Goal: Information Seeking & Learning: Understand process/instructions

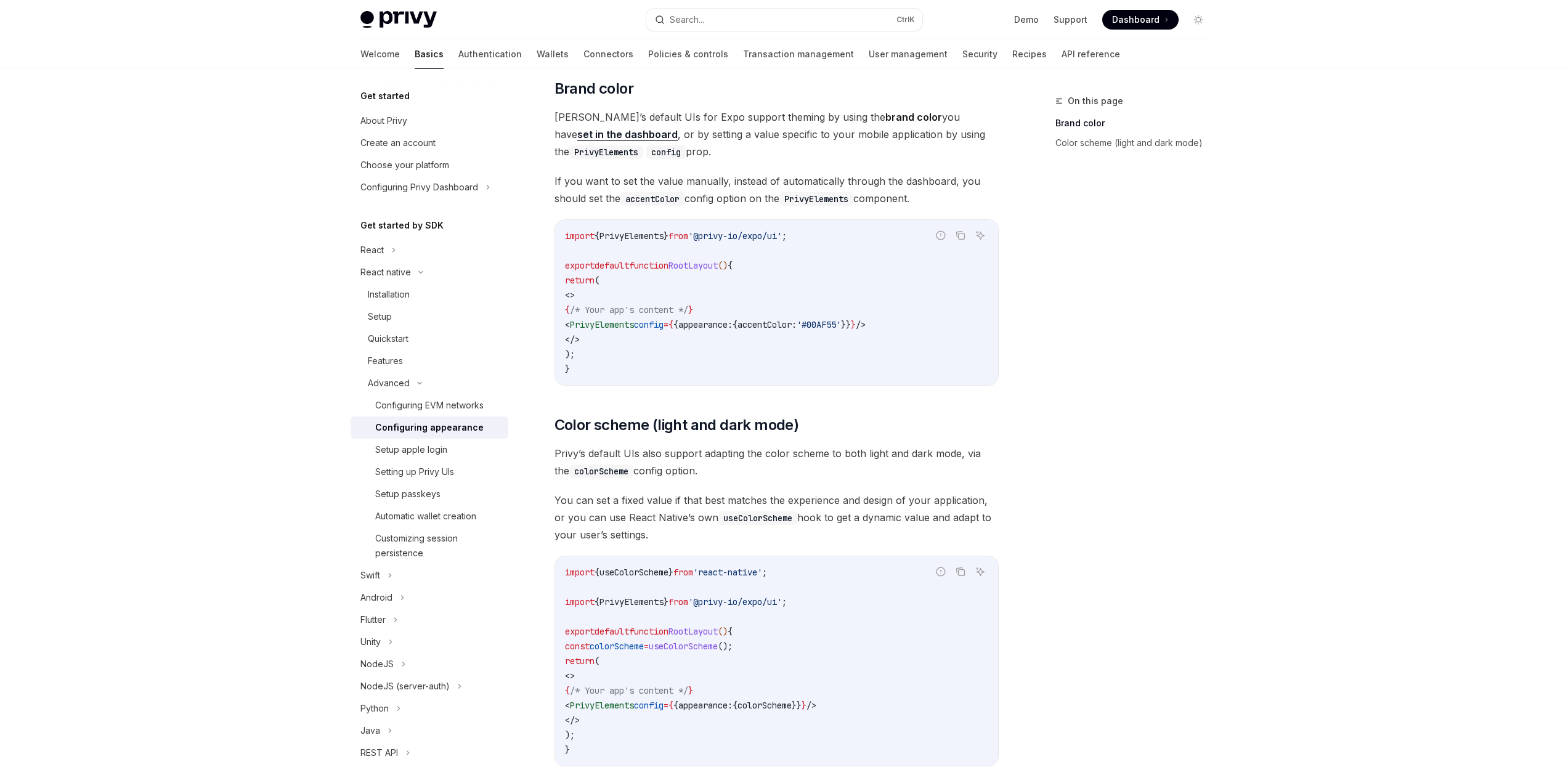
scroll to position [306, 0]
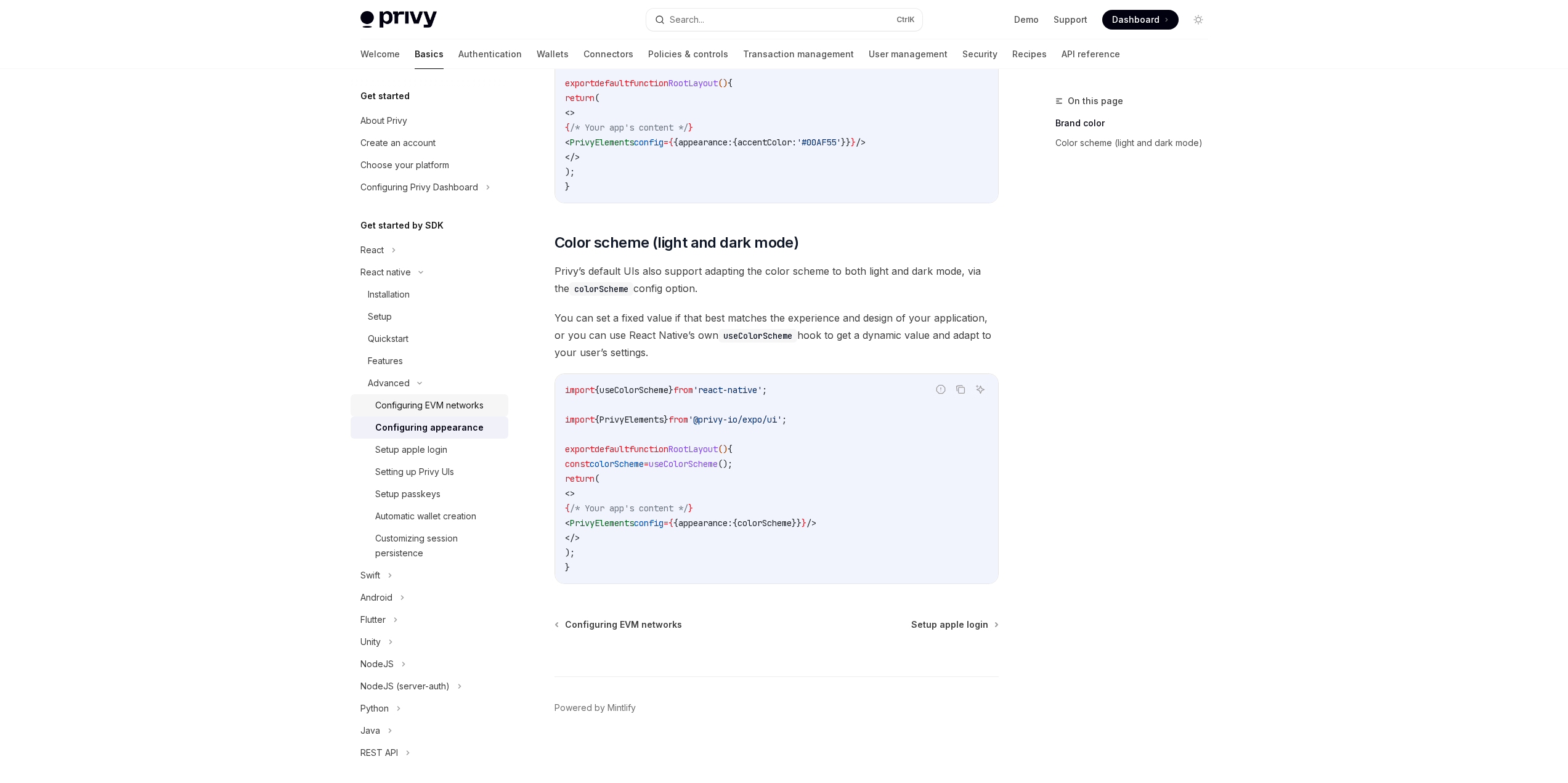
click at [438, 403] on div "Configuring EVM networks" at bounding box center [429, 405] width 108 height 15
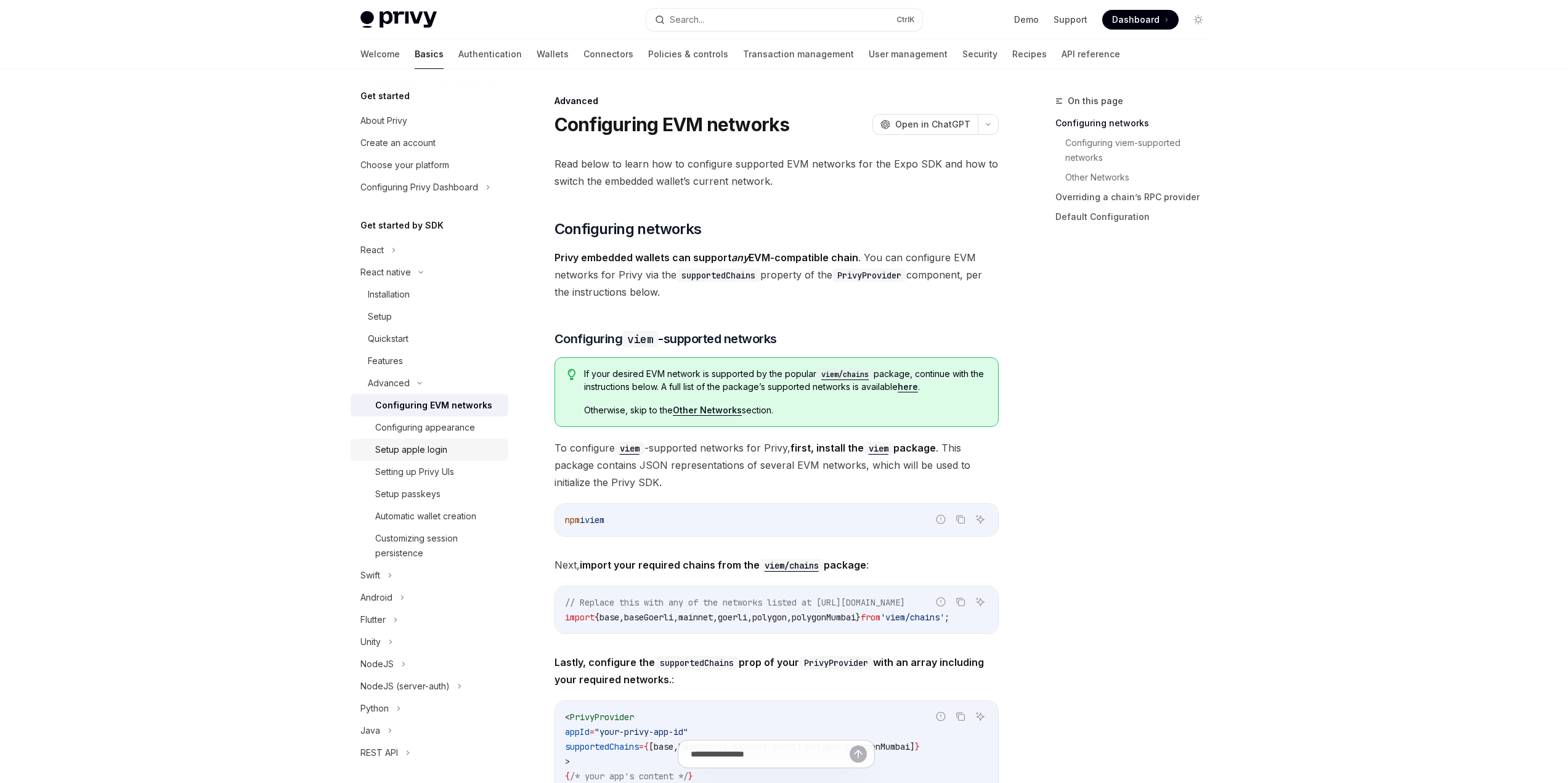
click at [431, 448] on div "Setup apple login" at bounding box center [411, 450] width 72 height 15
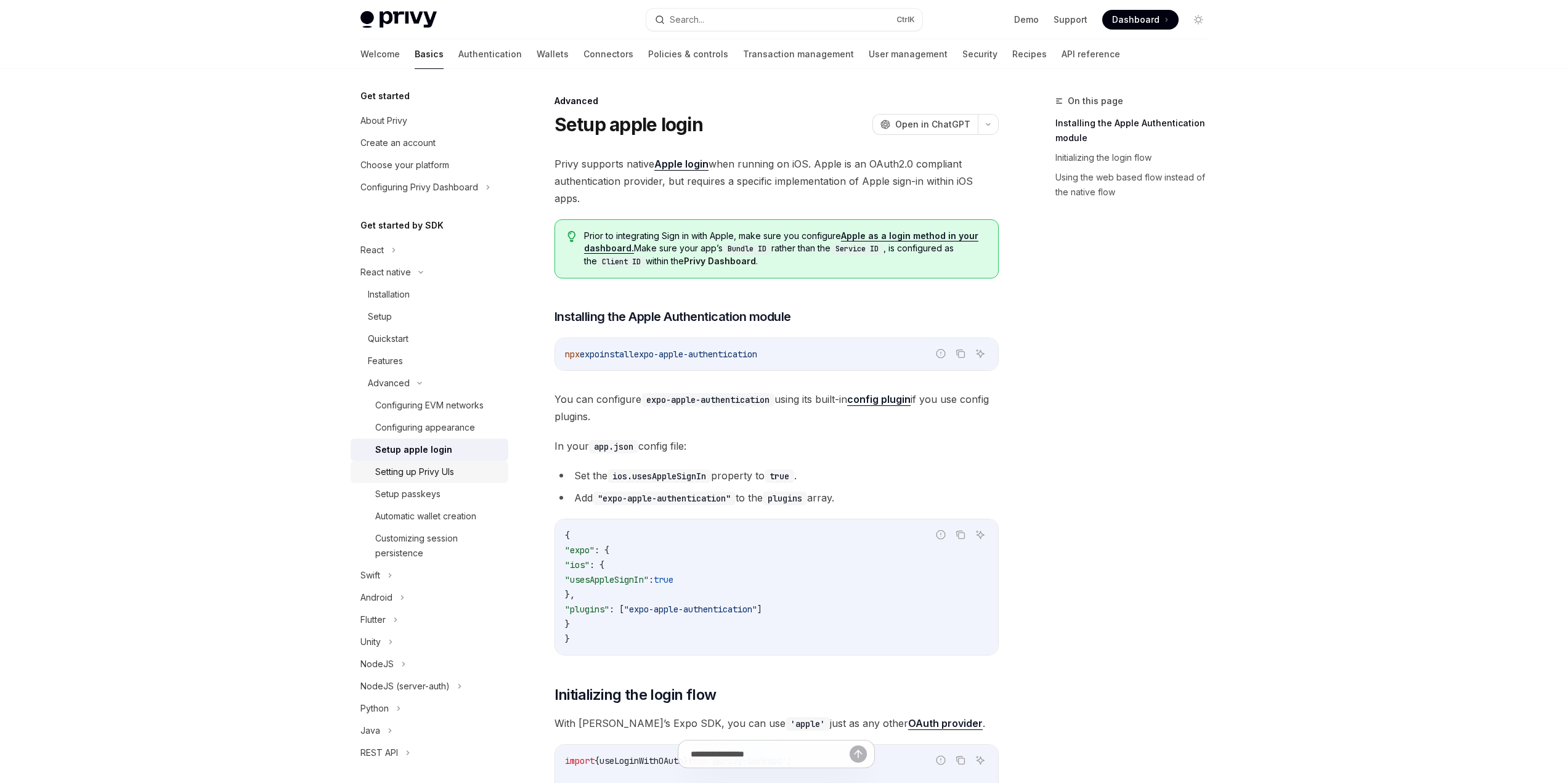
click at [430, 471] on div "Setting up Privy UIs" at bounding box center [414, 472] width 79 height 15
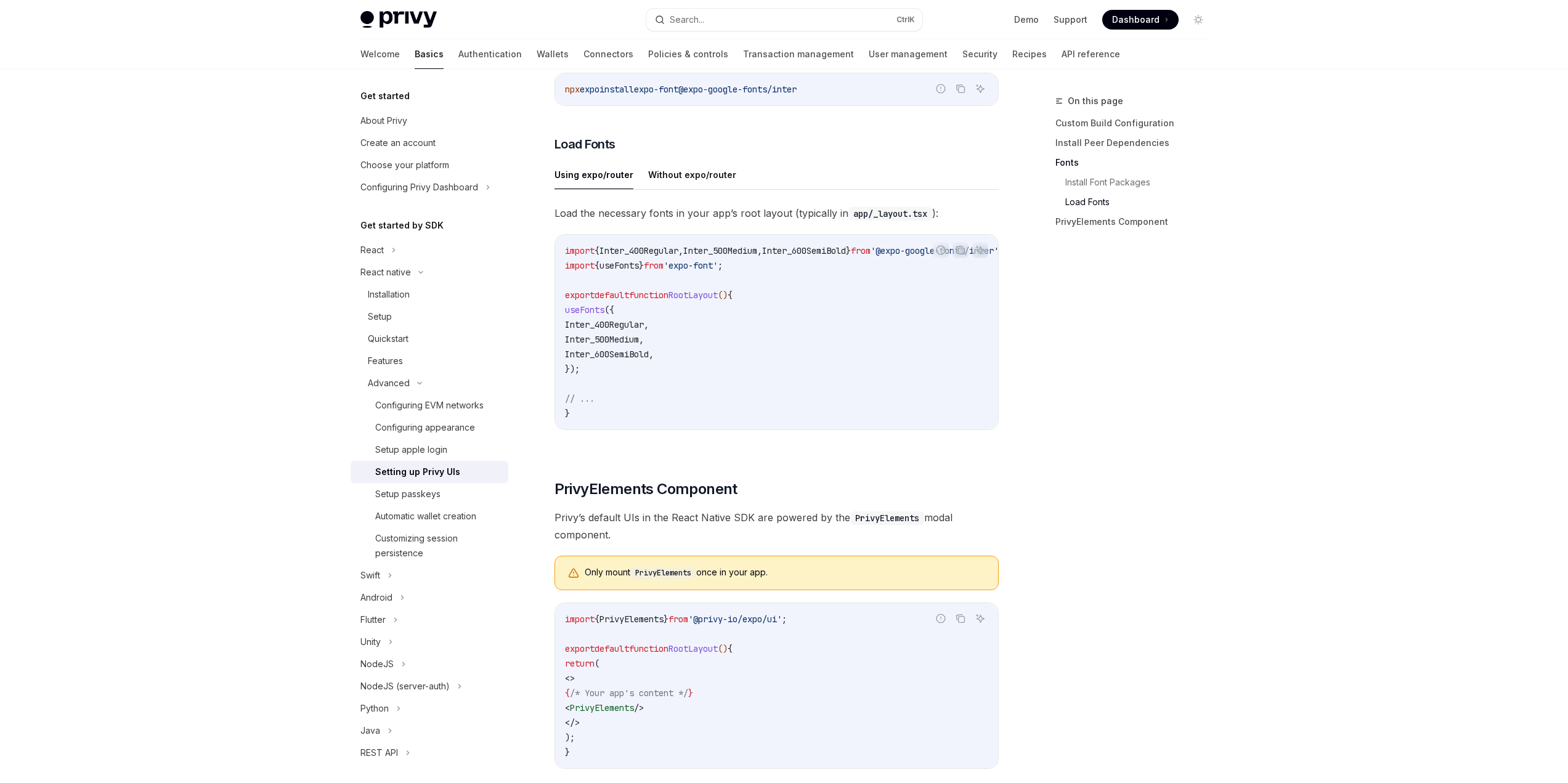
scroll to position [687, 0]
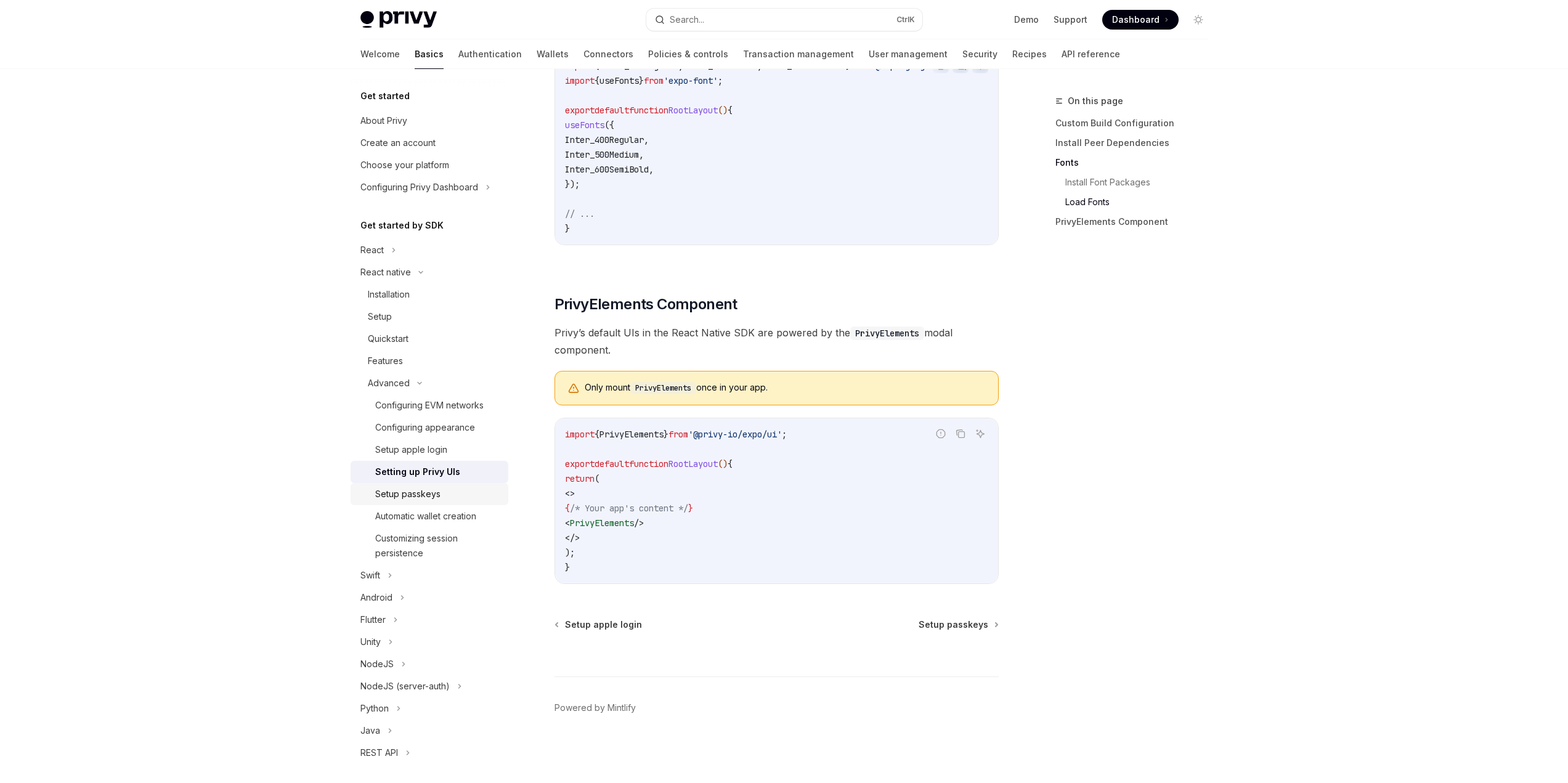
click at [430, 503] on link "Setup passkeys" at bounding box center [429, 493] width 158 height 22
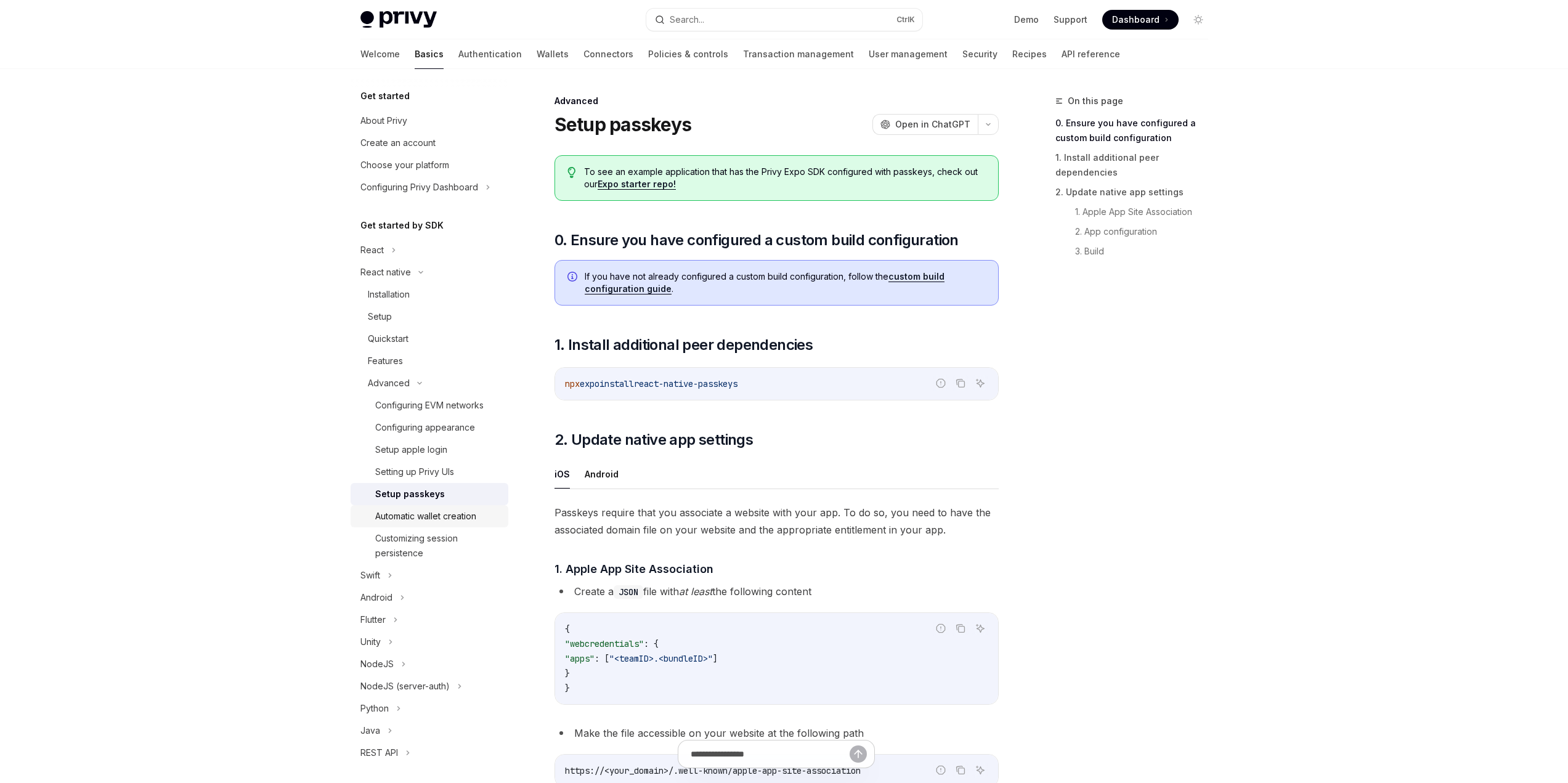
click at [432, 512] on div "Automatic wallet creation" at bounding box center [426, 516] width 101 height 15
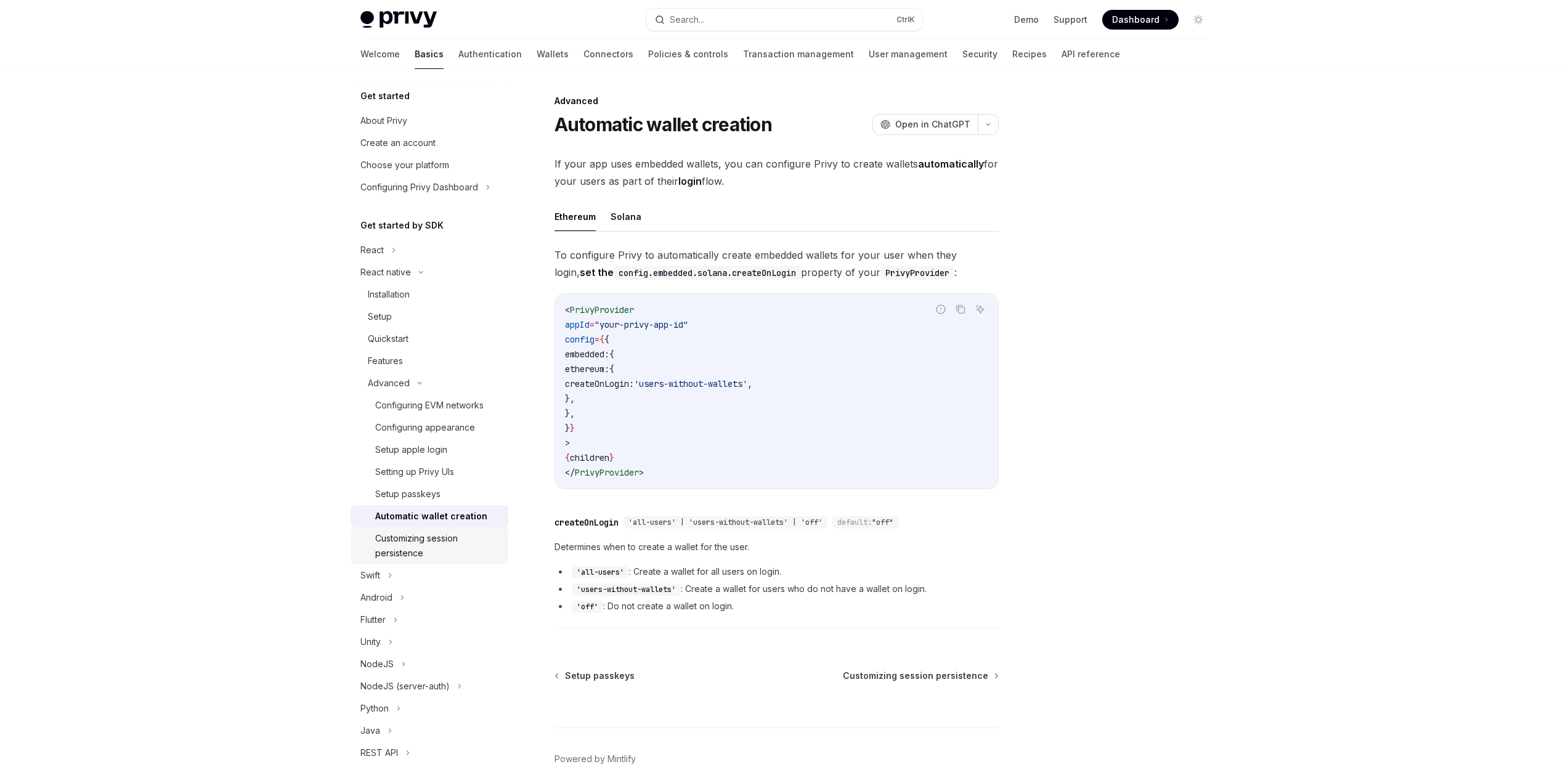
click at [431, 538] on div "Customizing session persistence" at bounding box center [438, 545] width 126 height 30
type textarea "*"
